Goal: Information Seeking & Learning: Learn about a topic

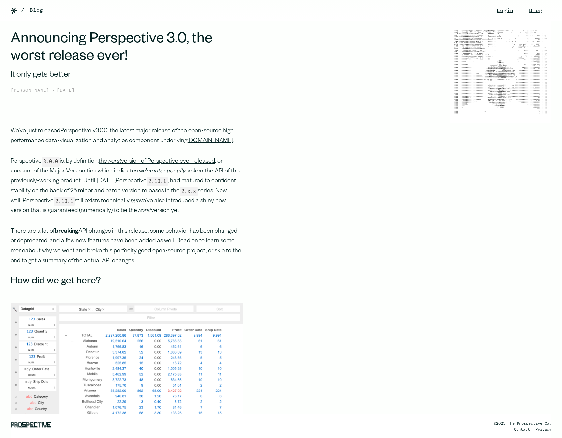
click at [91, 128] on link "Perspective v3.0.0" at bounding box center [83, 131] width 47 height 7
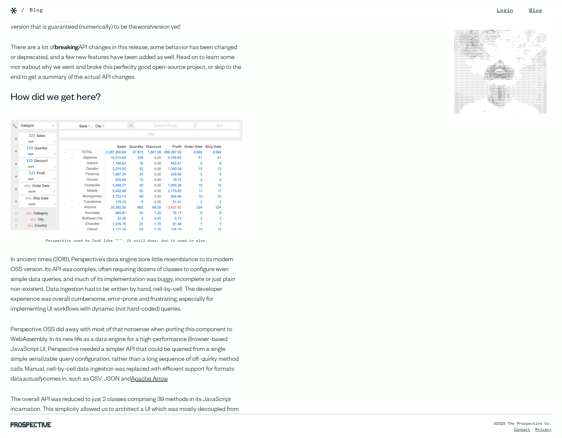
scroll to position [188, 0]
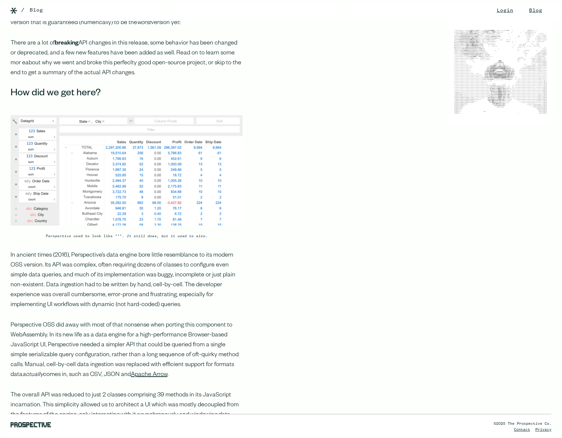
click at [58, 240] on figcaption "Perspective used to look like *** . It still does, but it used to also." at bounding box center [127, 236] width 232 height 8
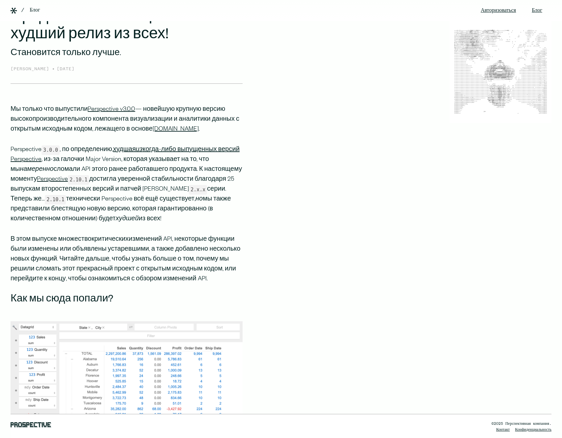
scroll to position [0, 0]
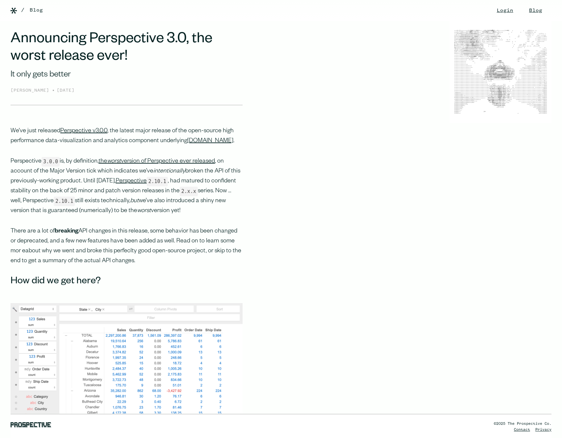
click at [424, 100] on div "Announcing Perspective 3.0, the worst release ever! It only gets better Andrew …" at bounding box center [281, 68] width 562 height 73
click at [32, 10] on link "Blog" at bounding box center [36, 10] width 13 height 8
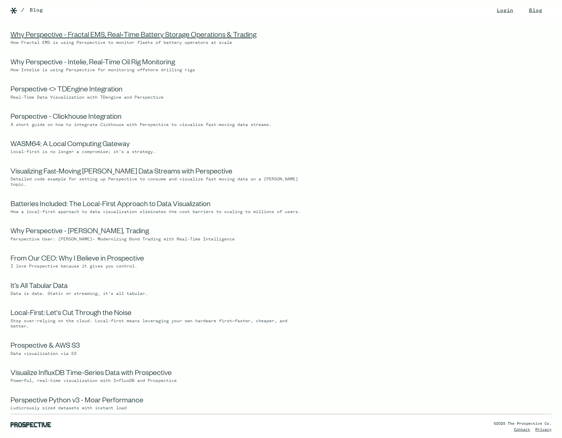
click at [146, 37] on link "Why Perspective - Fractal EMS, Real‑Time Battery Storage Operations & Trading" at bounding box center [134, 36] width 246 height 8
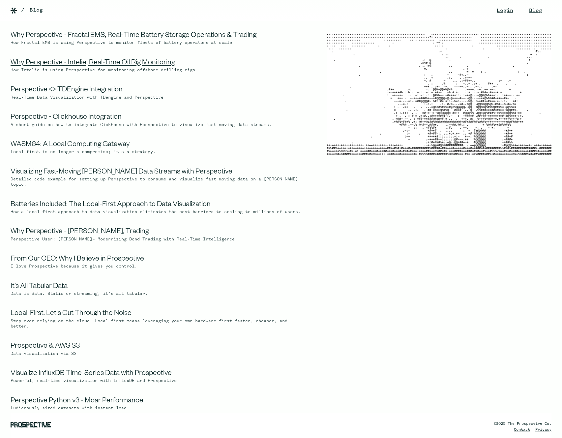
click at [65, 62] on link "Why Perspective - Intelie, Real-Time Oil Rig Monitoring" at bounding box center [93, 63] width 164 height 8
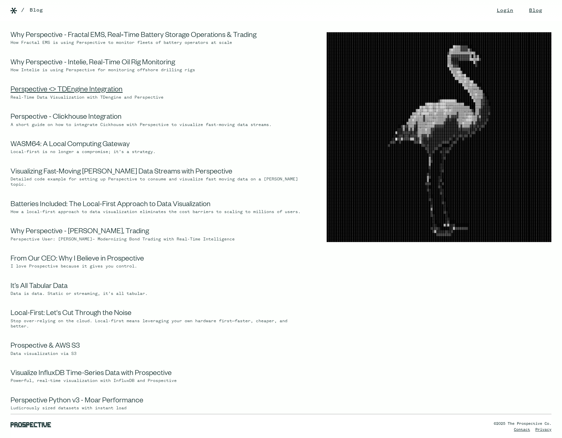
click at [69, 90] on link "Perspective <> TDEngine Integration" at bounding box center [67, 90] width 112 height 8
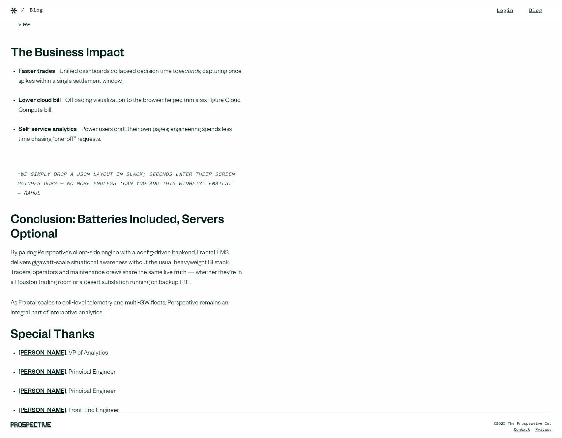
scroll to position [1880, 0]
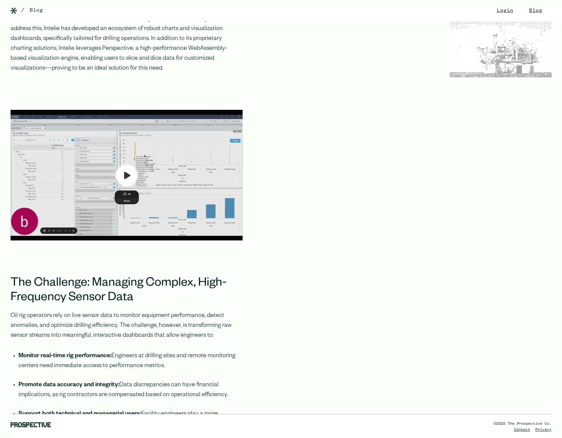
scroll to position [605, 0]
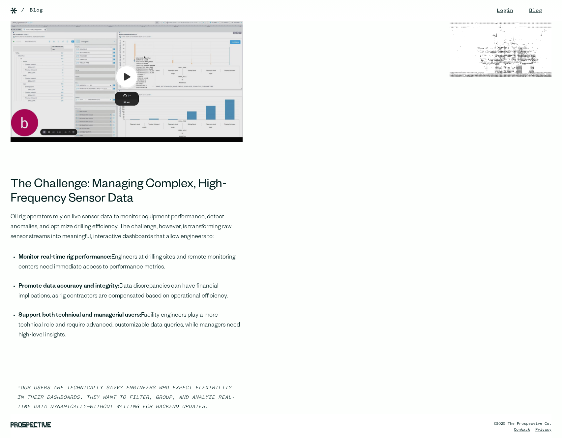
click at [130, 88] on img at bounding box center [127, 76] width 232 height 131
click at [132, 92] on img at bounding box center [127, 76] width 232 height 131
click at [126, 89] on img at bounding box center [127, 76] width 232 height 131
click at [125, 89] on img at bounding box center [127, 76] width 232 height 131
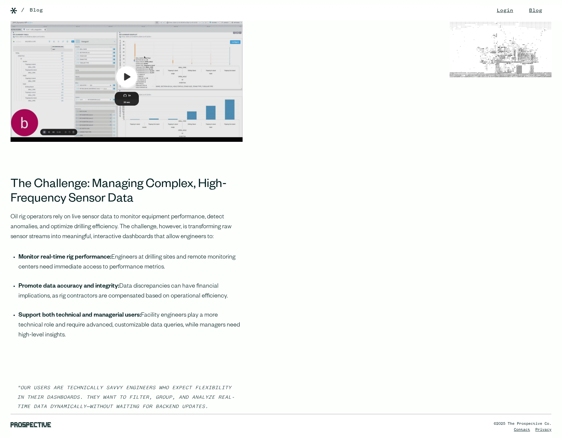
click at [125, 89] on img at bounding box center [127, 76] width 232 height 131
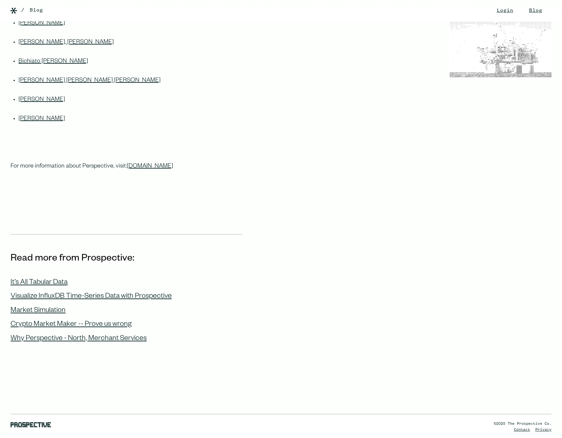
scroll to position [2451, 0]
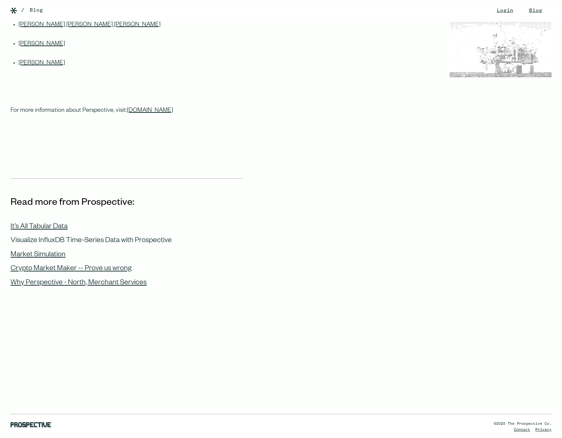
click at [63, 237] on div "Visualize InfluxDB Time-Series Data with Prospective" at bounding box center [91, 241] width 161 height 9
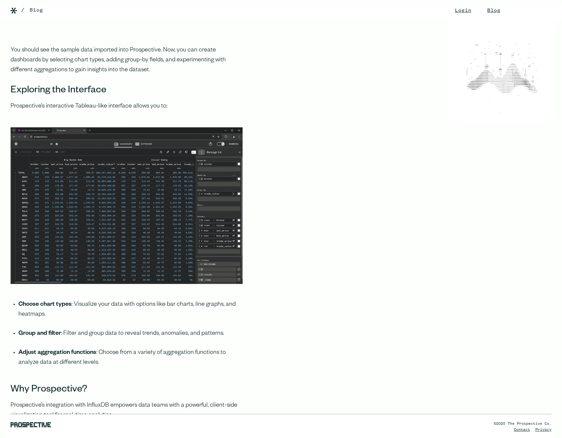
scroll to position [1659, 0]
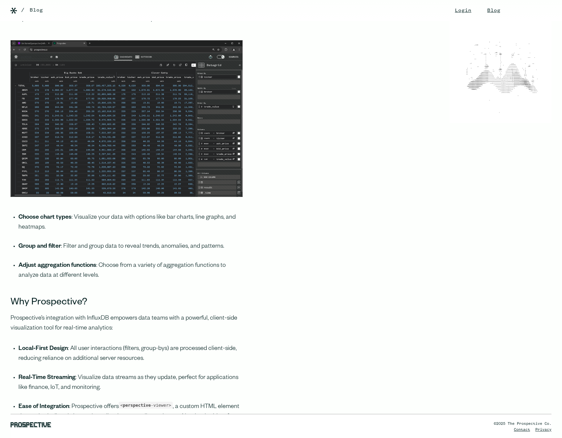
click at [145, 190] on img at bounding box center [127, 118] width 232 height 157
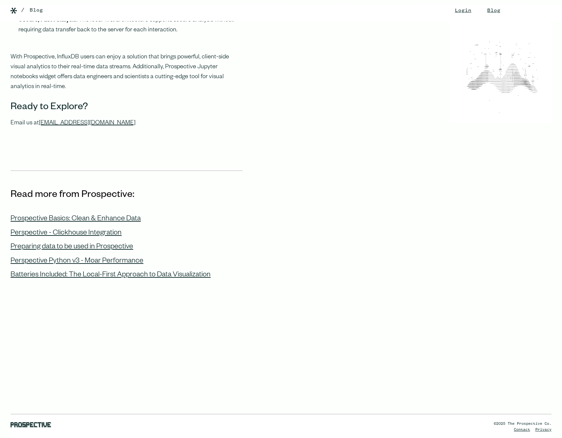
scroll to position [2102, 0]
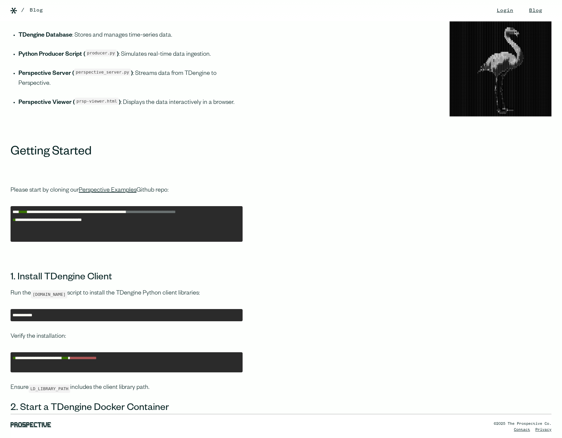
scroll to position [1098, 0]
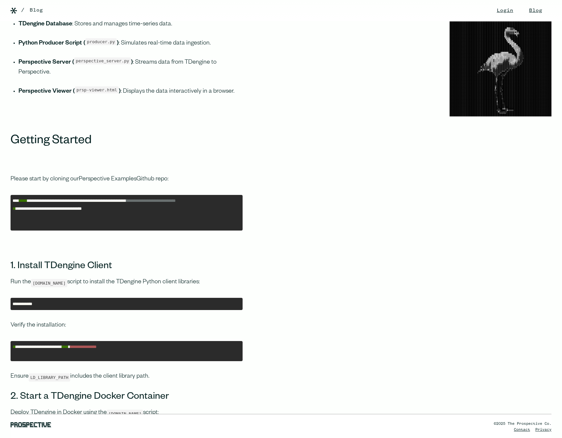
click at [113, 176] on link "Perspective Examples" at bounding box center [108, 179] width 58 height 7
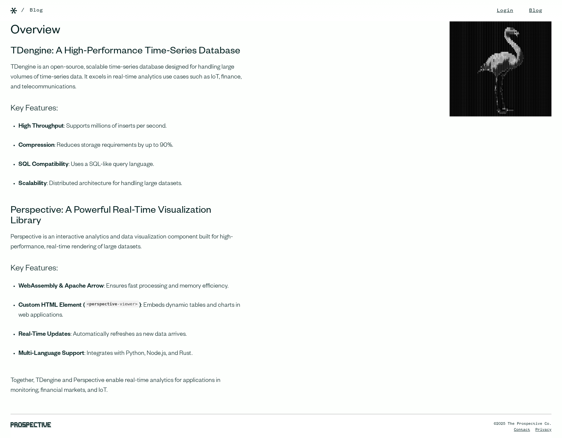
scroll to position [496, 0]
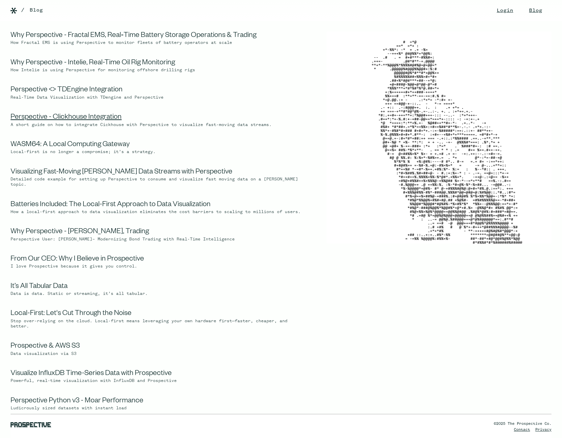
click at [92, 119] on link "Perspective - Clickhouse Integration" at bounding box center [66, 118] width 111 height 8
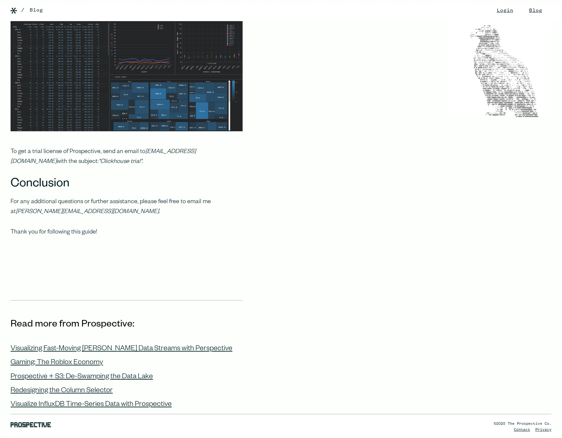
scroll to position [3546, 0]
